Goal: Task Accomplishment & Management: Manage account settings

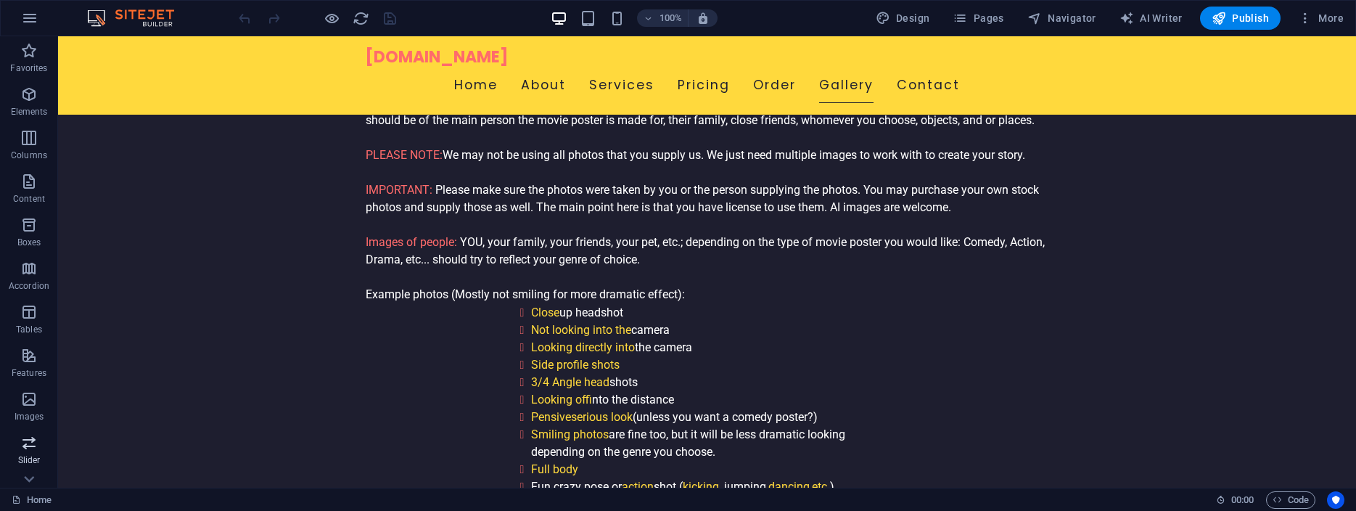
scroll to position [202, 0]
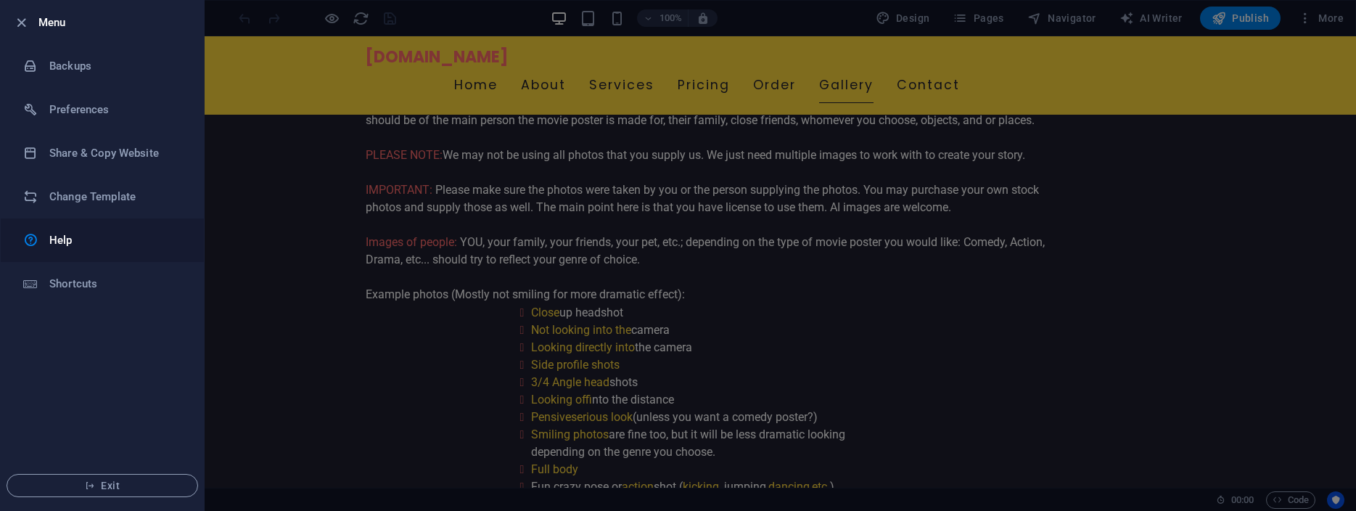
click at [70, 249] on link "Help" at bounding box center [102, 240] width 203 height 44
click at [1136, 301] on div at bounding box center [678, 255] width 1356 height 511
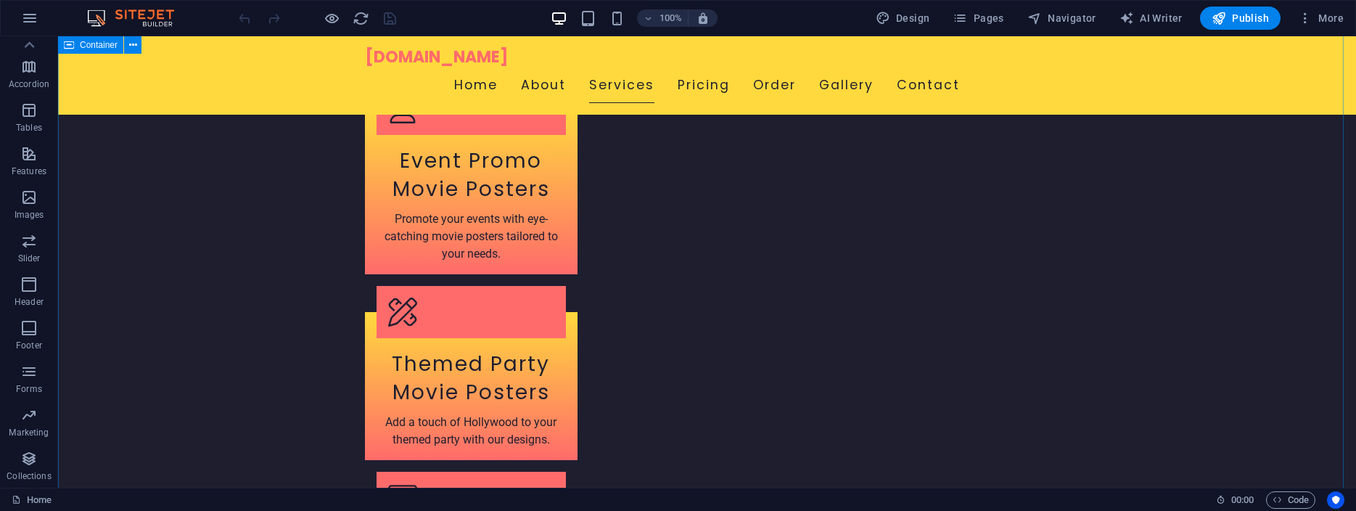
scroll to position [2100, 0]
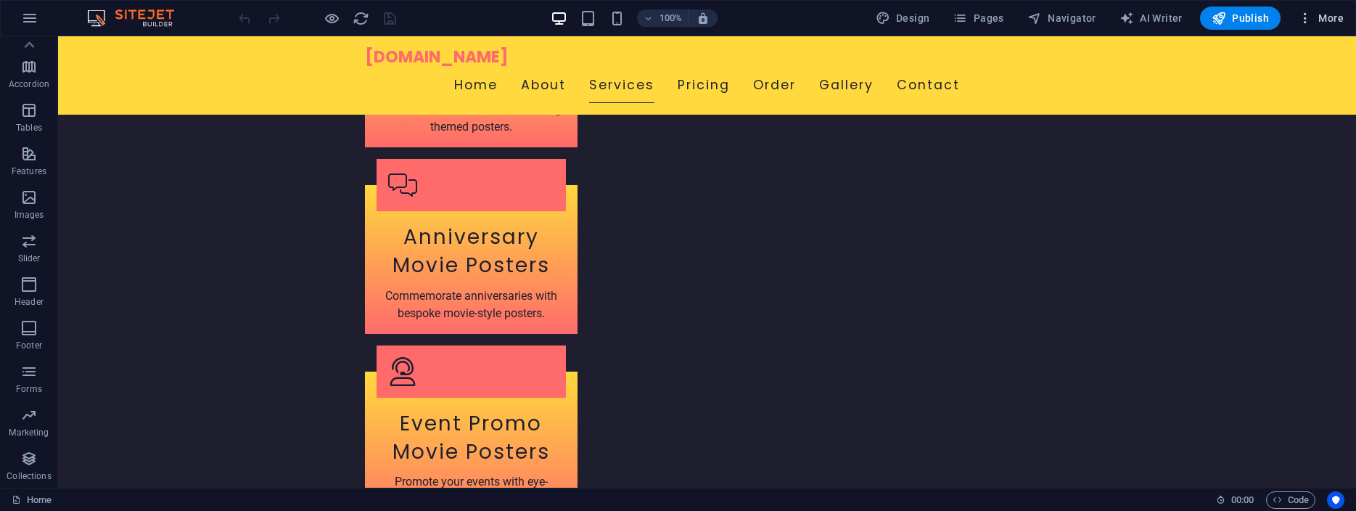
click at [1324, 17] on span "More" at bounding box center [1321, 18] width 46 height 15
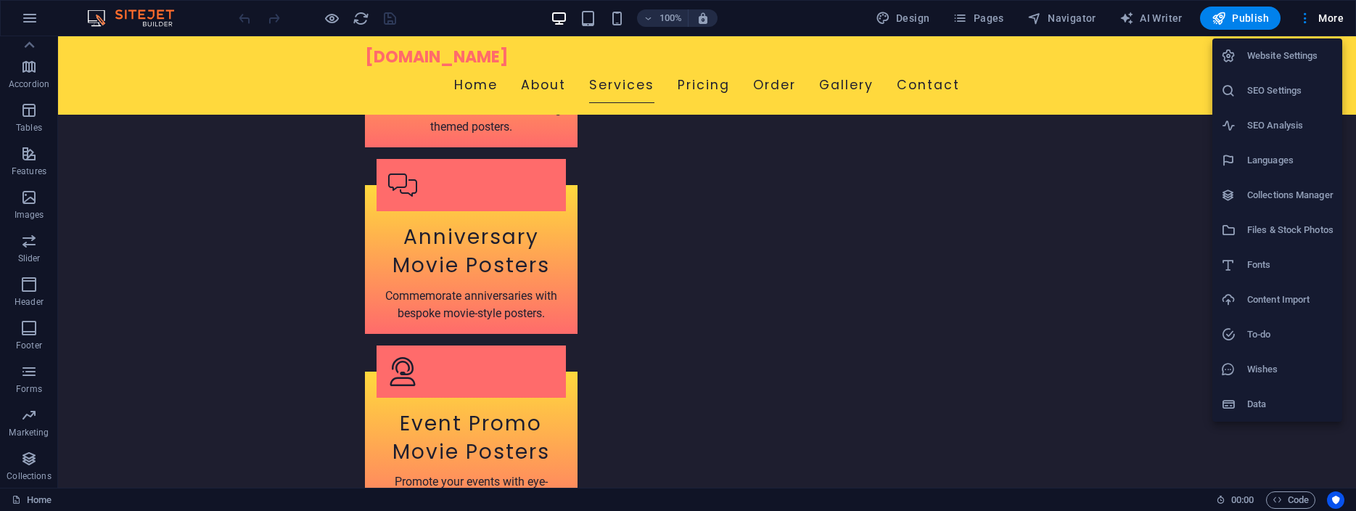
click at [1294, 54] on h6 "Website Settings" at bounding box center [1290, 55] width 86 height 17
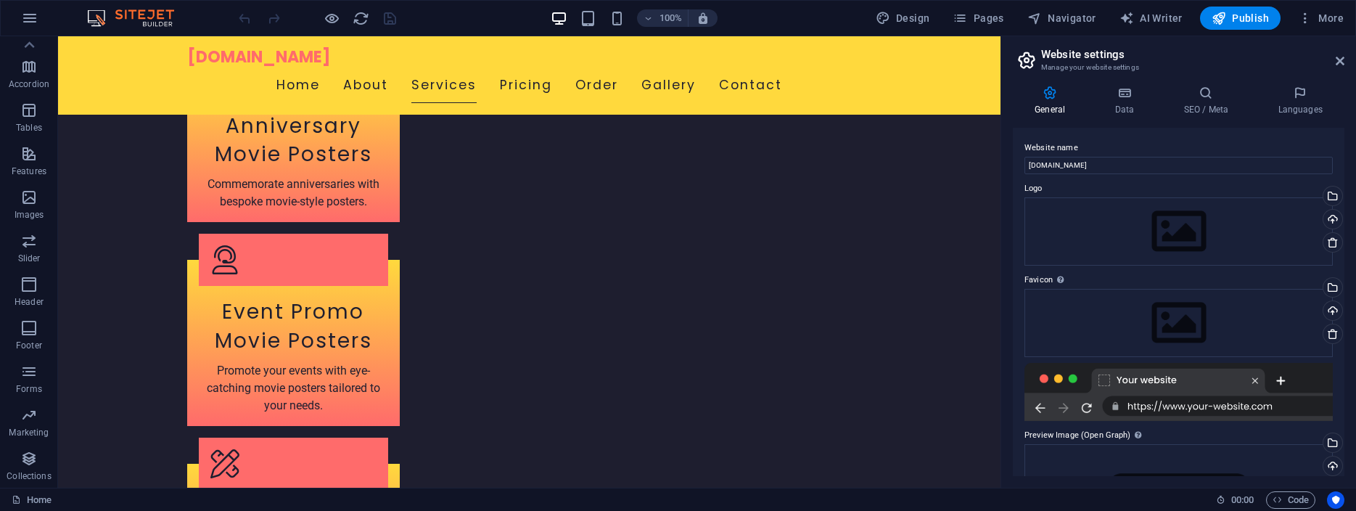
scroll to position [1988, 0]
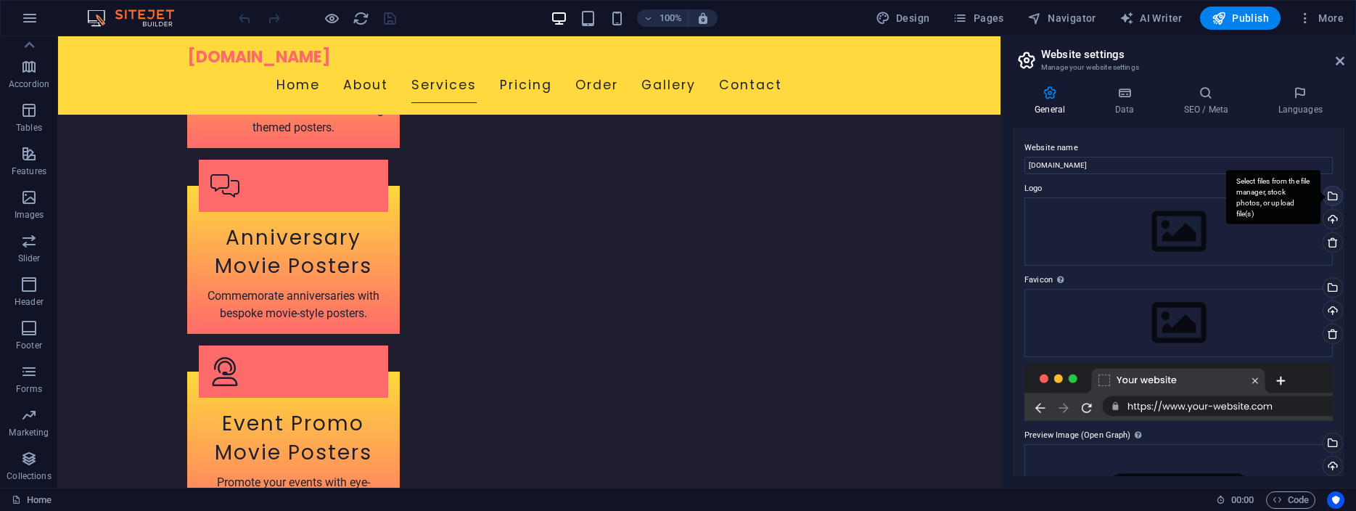
click at [1321, 195] on div "Select files from the file manager, stock photos, or upload file(s)" at bounding box center [1331, 197] width 22 height 22
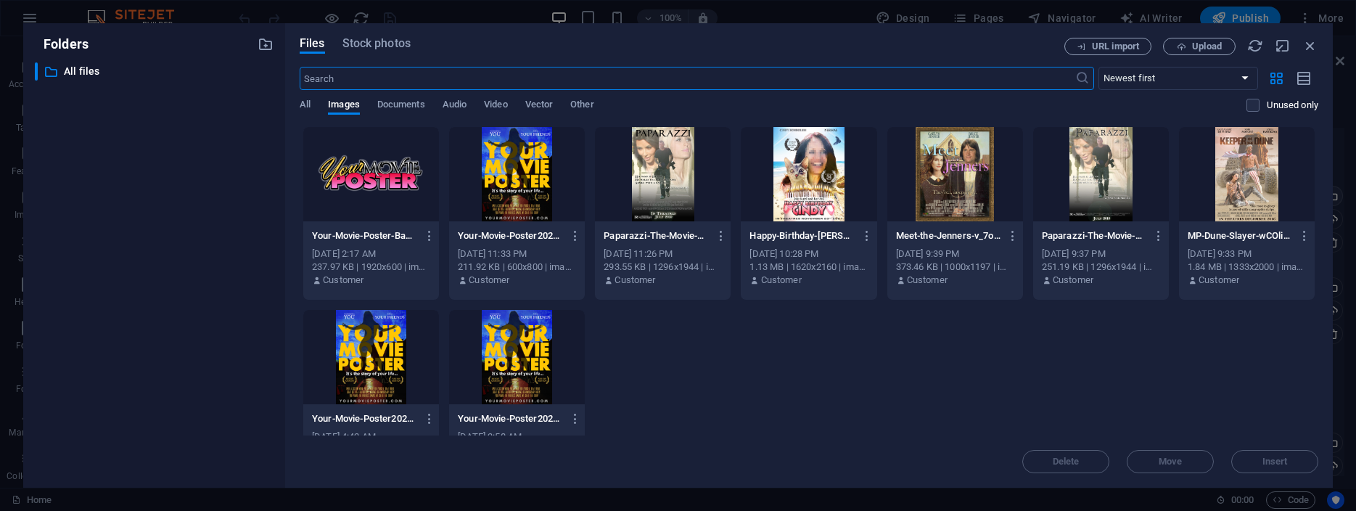
scroll to position [2183, 0]
click at [382, 170] on div at bounding box center [371, 174] width 136 height 94
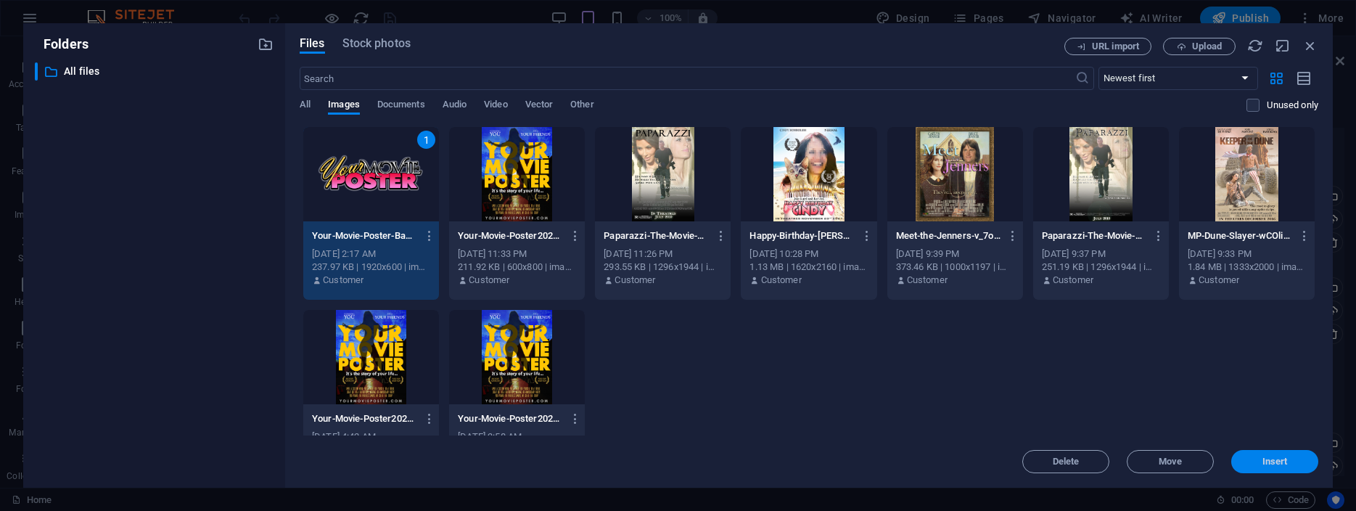
click at [1269, 465] on span "Insert" at bounding box center [1274, 461] width 25 height 9
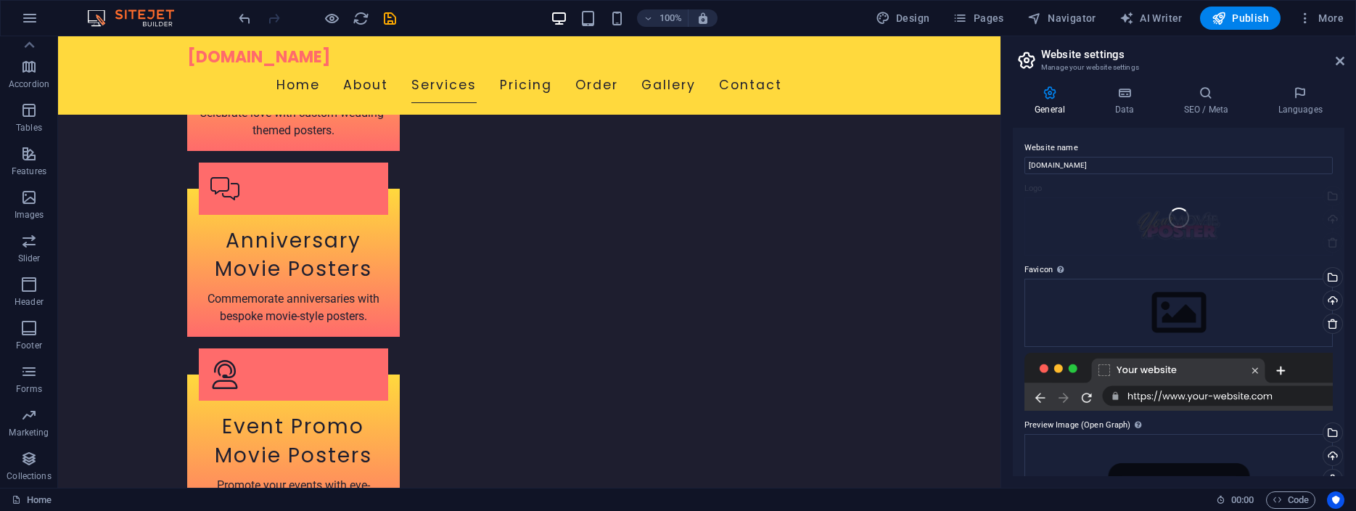
scroll to position [1988, 0]
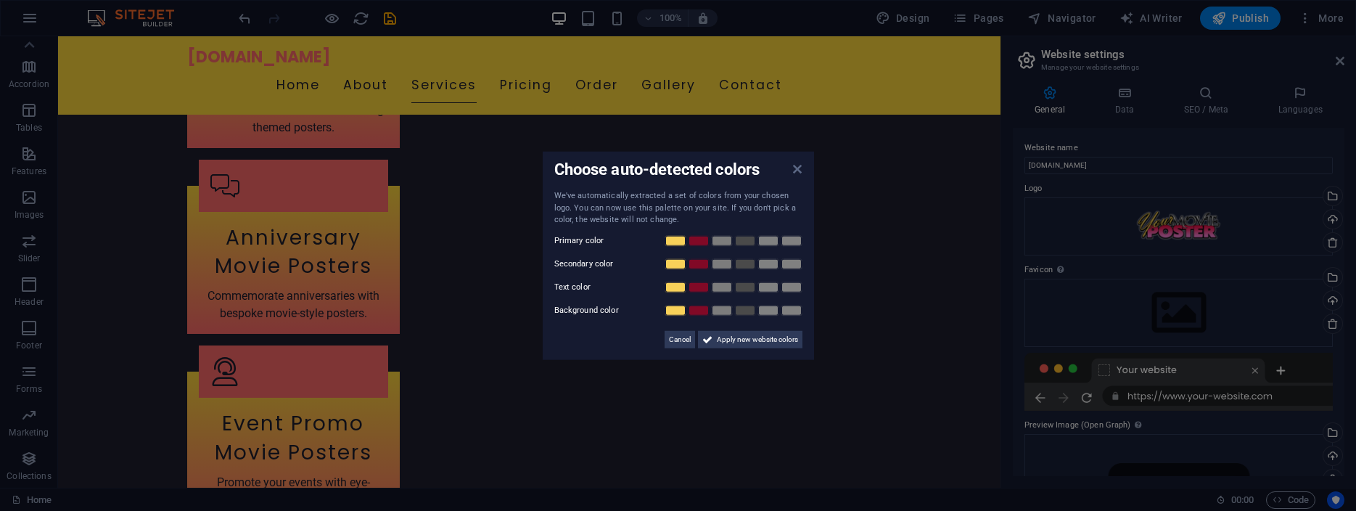
click at [796, 168] on icon at bounding box center [797, 169] width 9 height 12
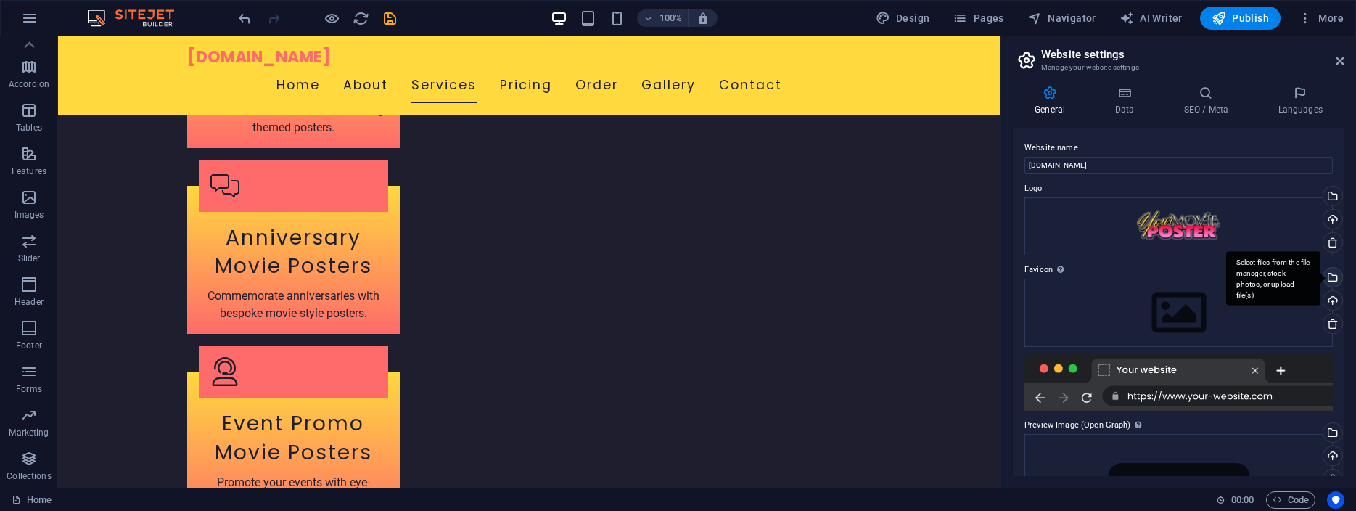
click at [1317, 279] on div "Select files from the file manager, stock photos, or upload file(s)" at bounding box center [1273, 278] width 94 height 54
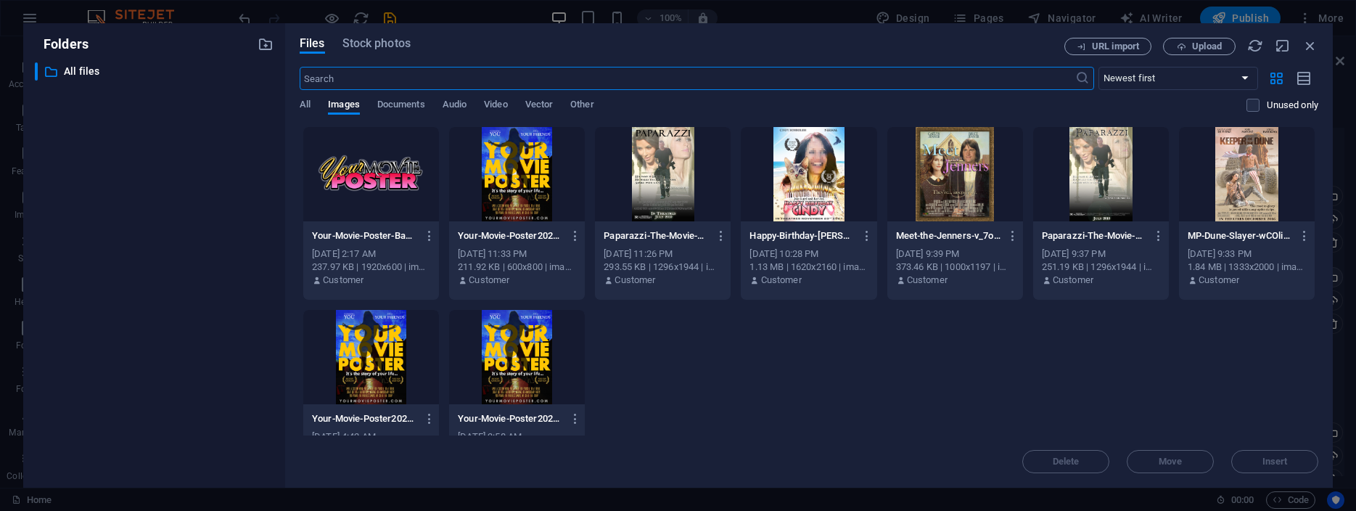
scroll to position [2183, 0]
click at [1201, 45] on span "Upload" at bounding box center [1207, 46] width 30 height 9
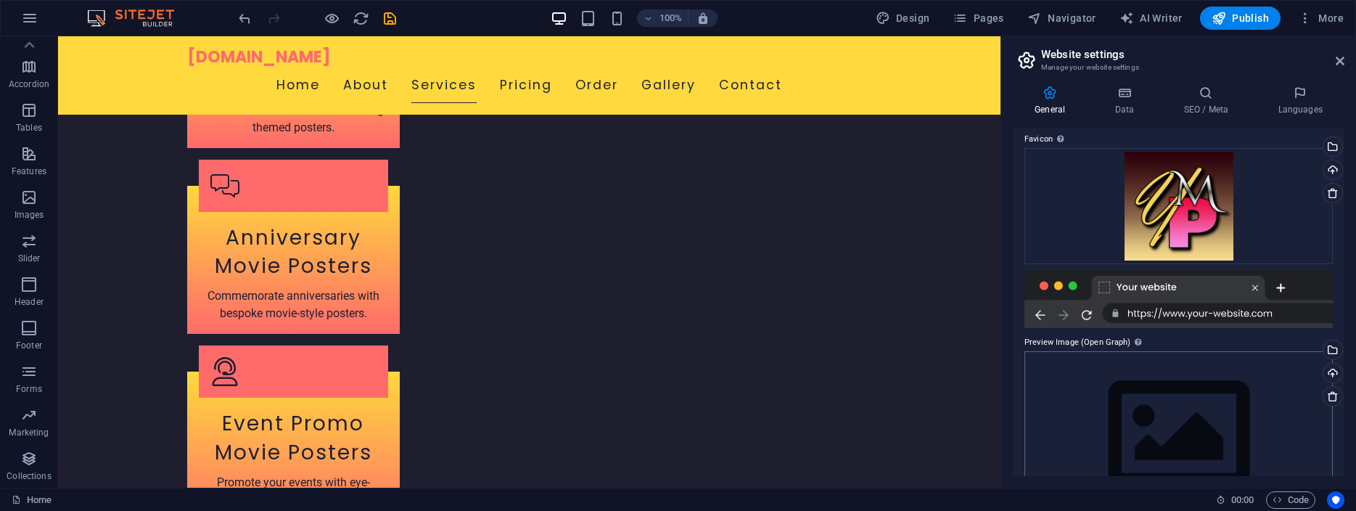
scroll to position [184, 0]
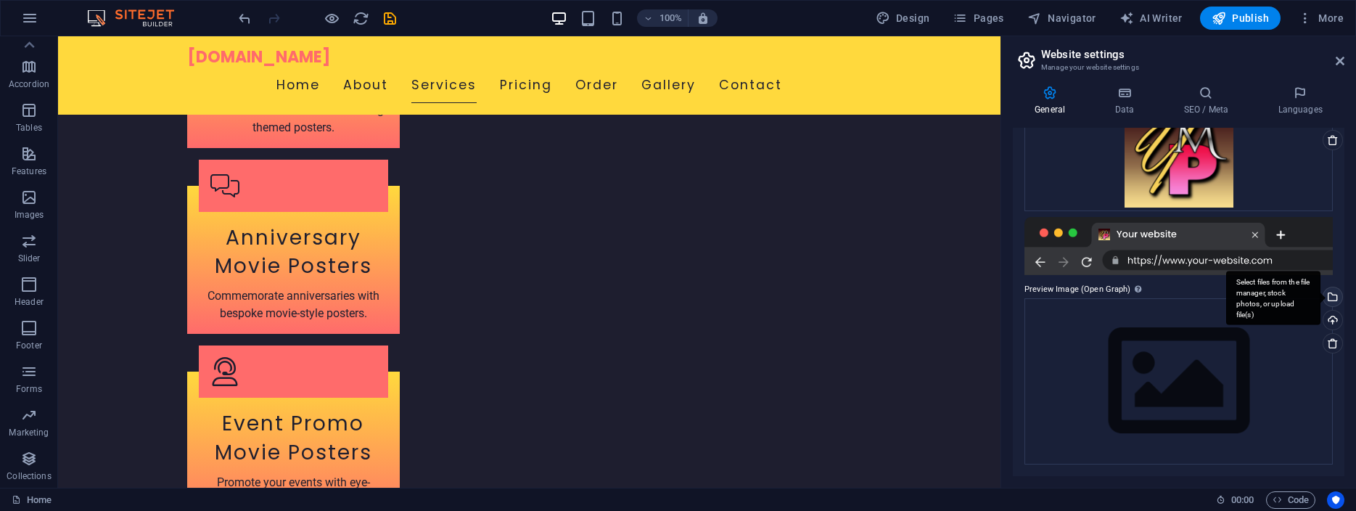
click at [1322, 296] on div "Select files from the file manager, stock photos, or upload file(s)" at bounding box center [1331, 298] width 22 height 22
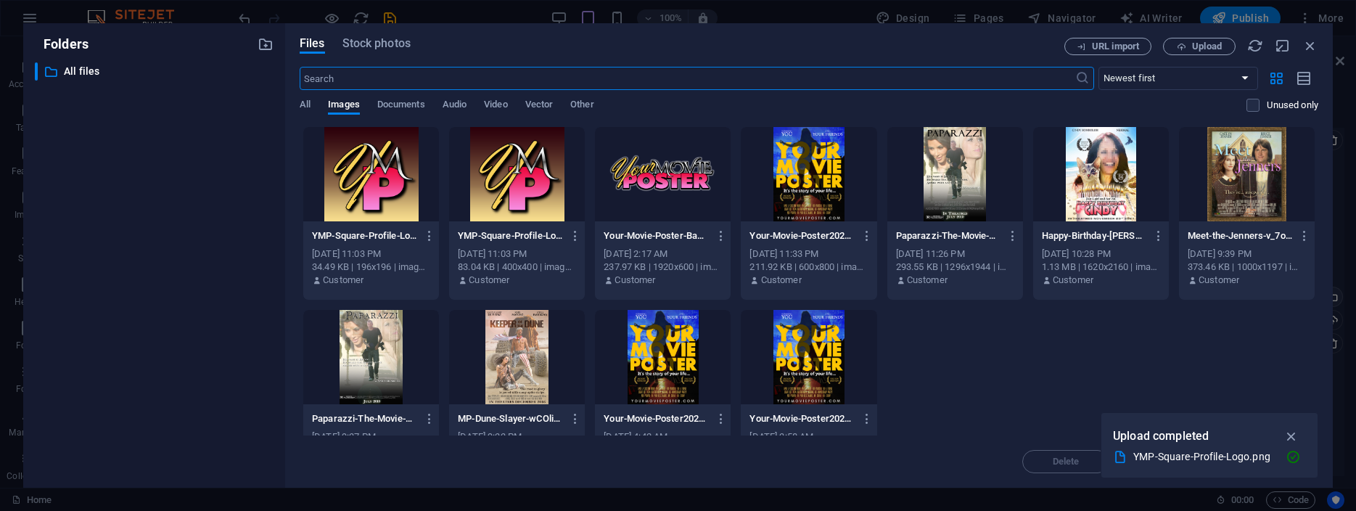
scroll to position [2183, 0]
click at [667, 178] on div at bounding box center [663, 174] width 136 height 94
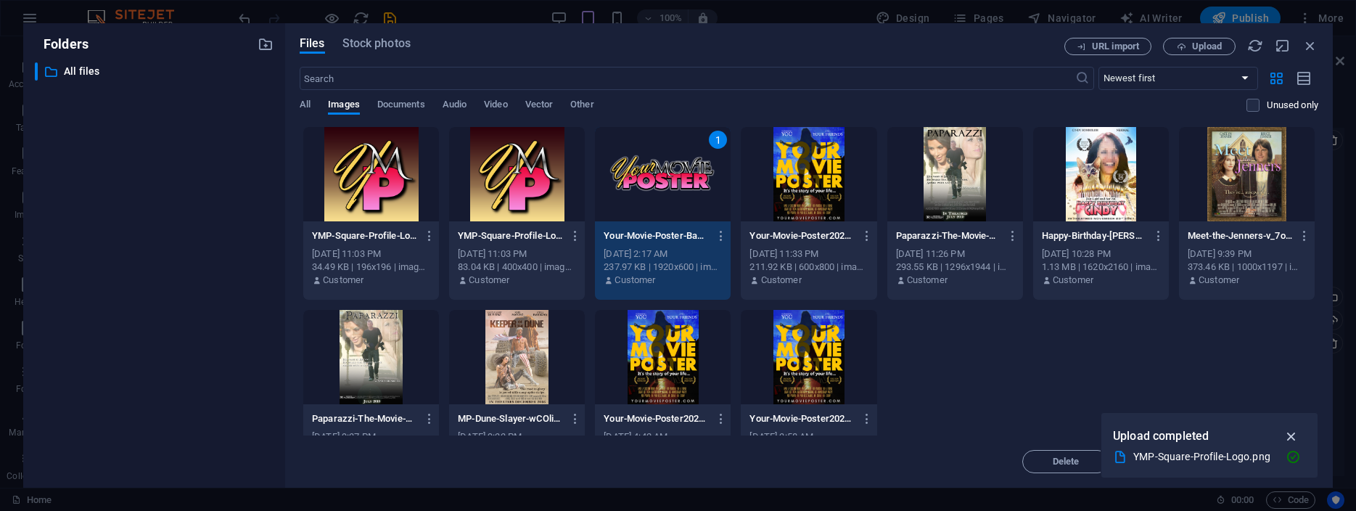
click at [1292, 435] on icon "button" at bounding box center [1291, 436] width 17 height 16
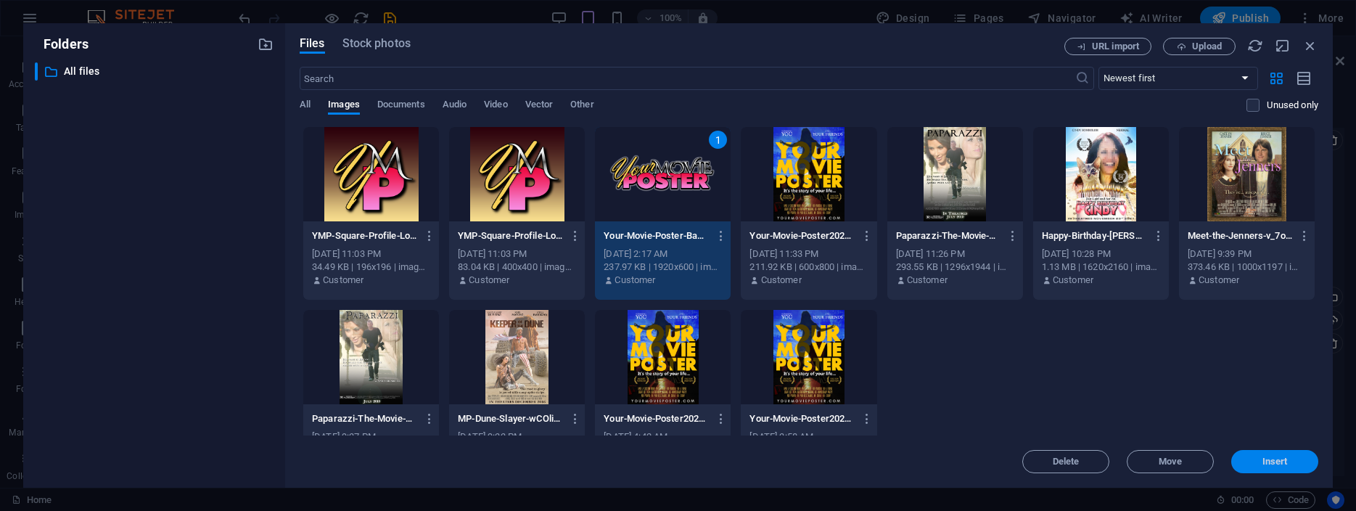
click at [1277, 459] on span "Insert" at bounding box center [1274, 461] width 25 height 9
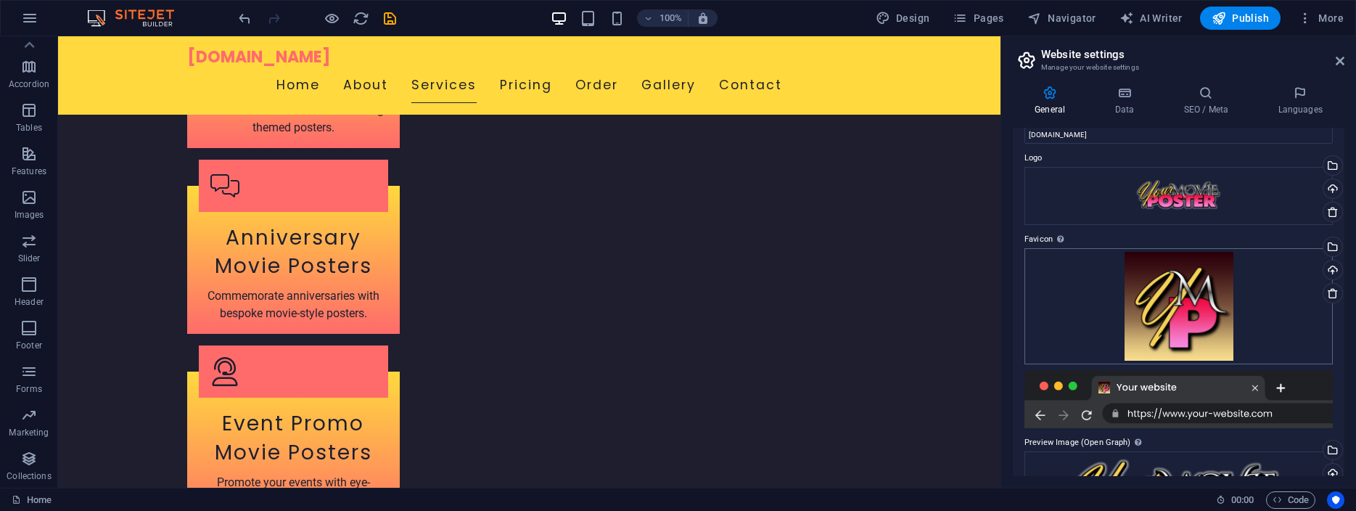
scroll to position [0, 0]
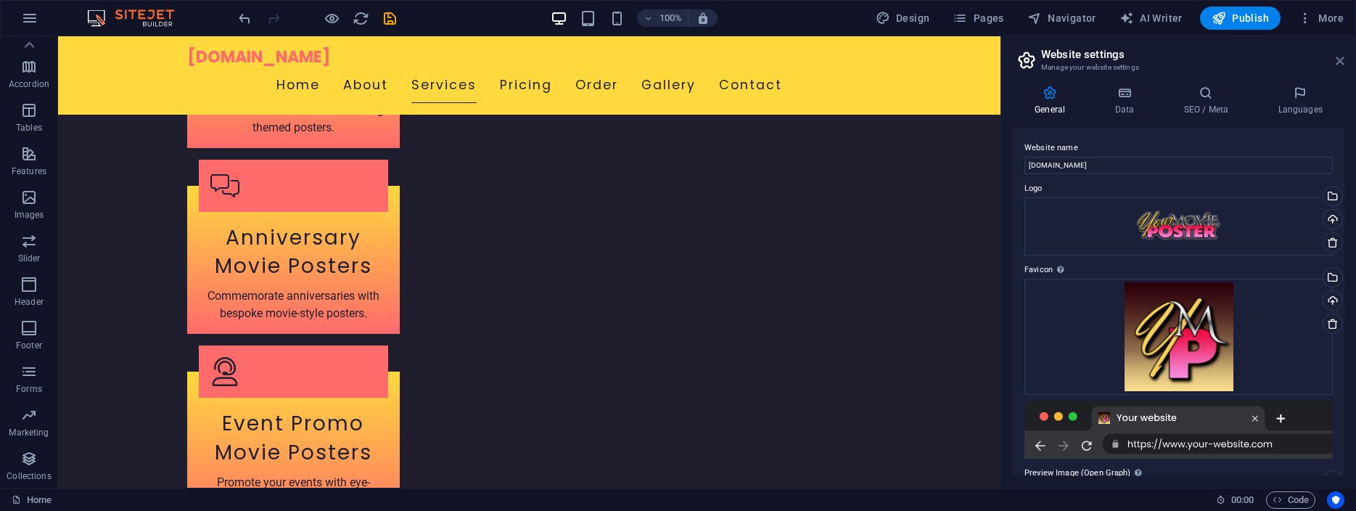
click at [1342, 62] on icon at bounding box center [1340, 61] width 9 height 12
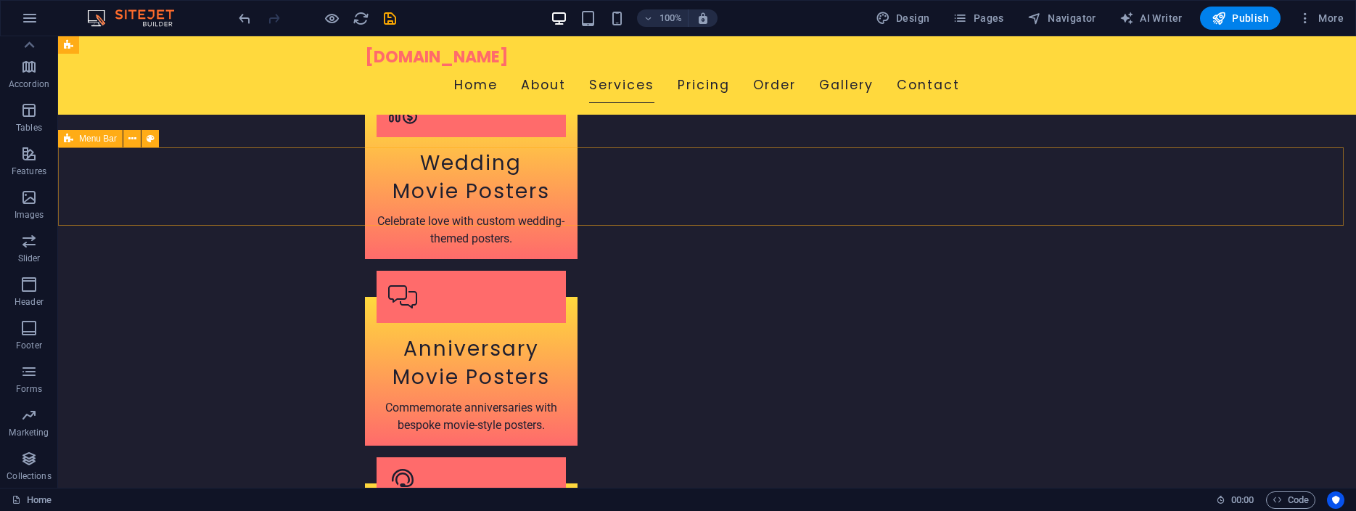
scroll to position [2100, 0]
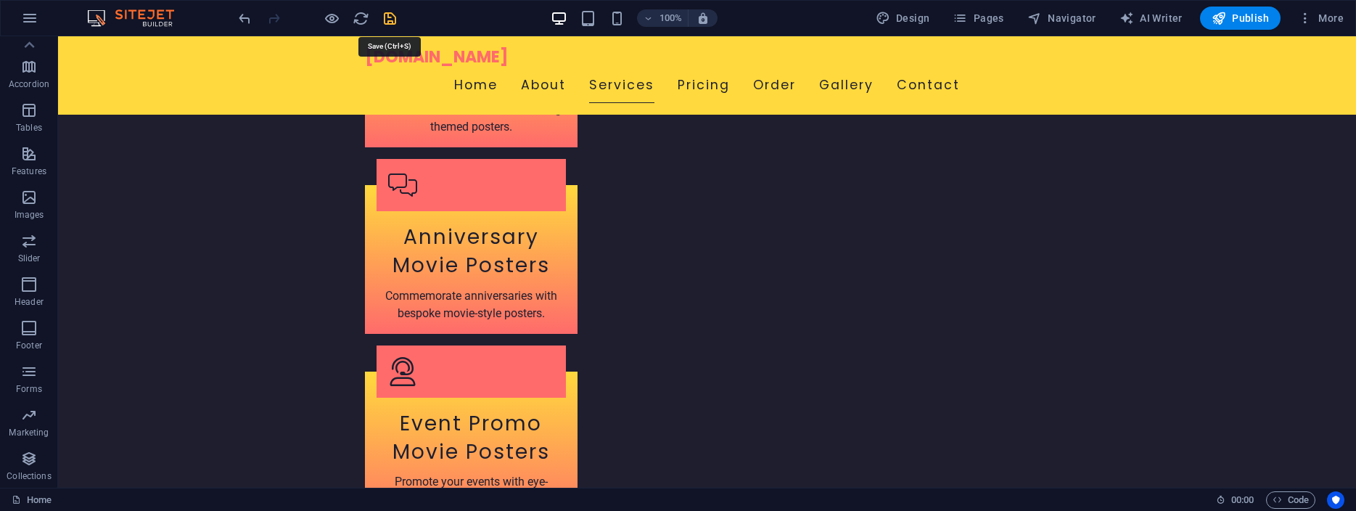
click at [0, 0] on icon "save" at bounding box center [0, 0] width 0 height 0
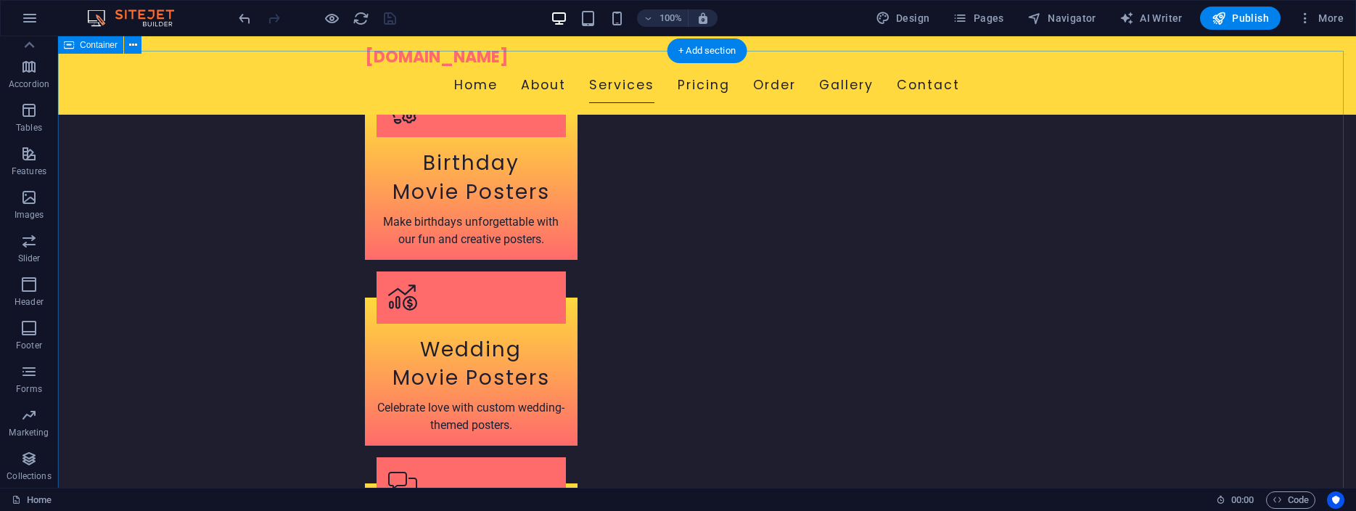
scroll to position [1730, 0]
